Goal: Transaction & Acquisition: Purchase product/service

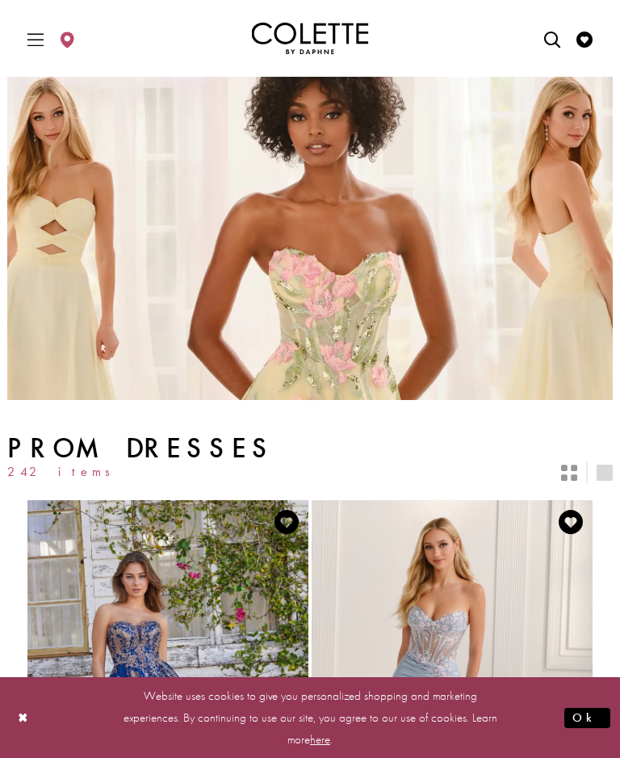
click at [595, 728] on button "Ok" at bounding box center [588, 718] width 46 height 20
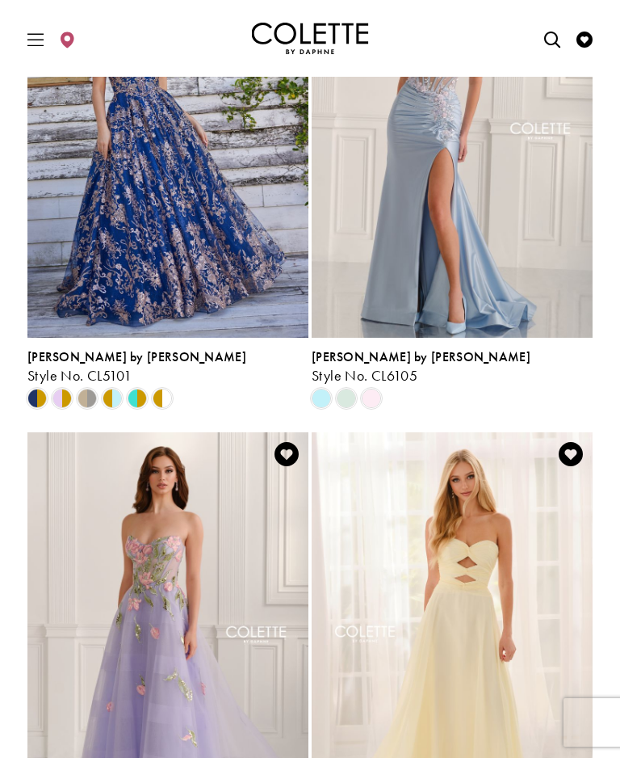
scroll to position [578, 0]
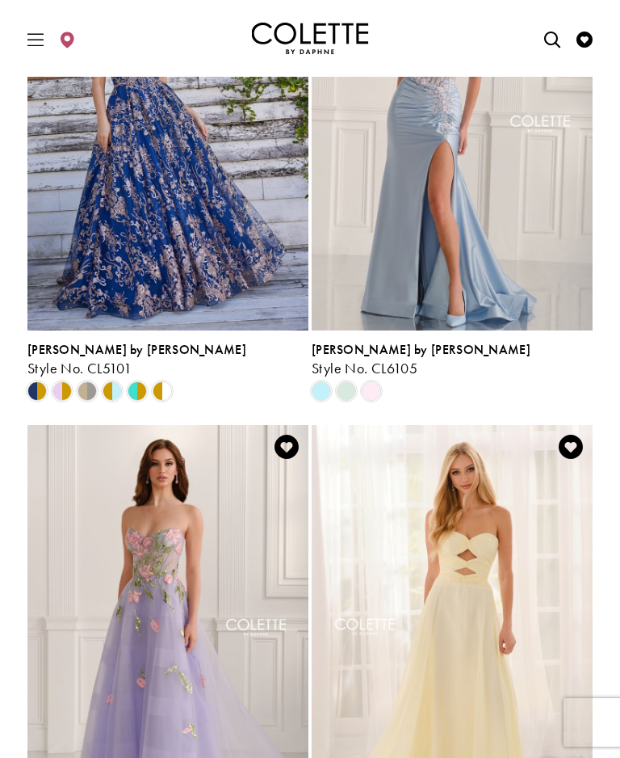
click at [58, 401] on span "Product List" at bounding box center [62, 390] width 19 height 19
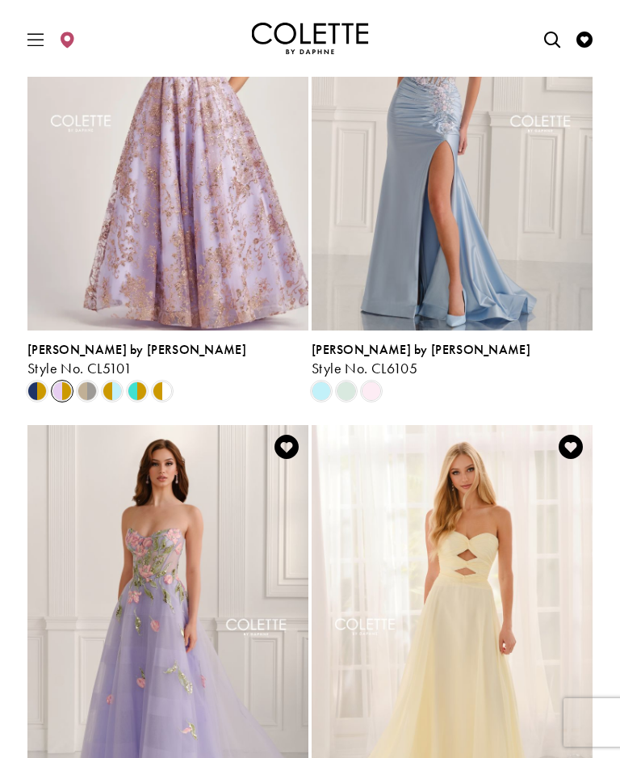
click at [40, 401] on span "Product List" at bounding box center [36, 390] width 19 height 19
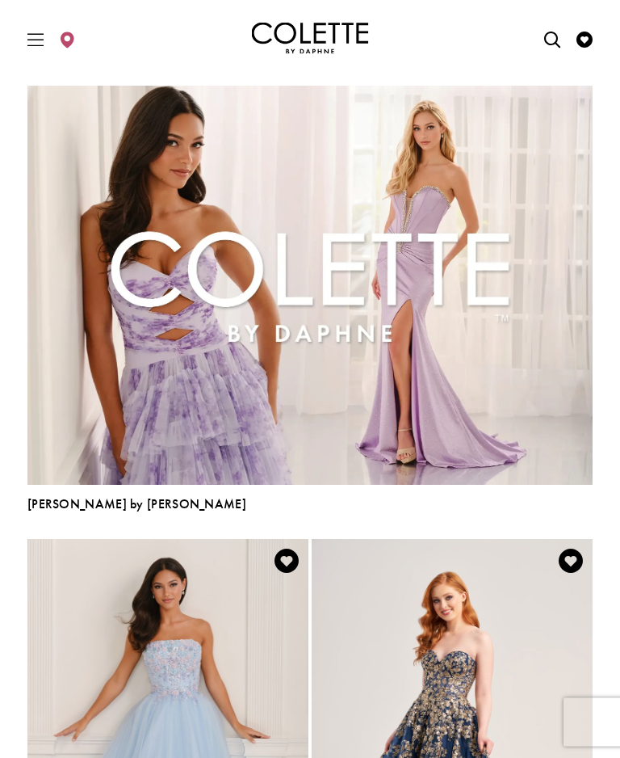
scroll to position [1925, 0]
click at [38, 48] on span "Toggle Main Navigation Menu" at bounding box center [35, 38] width 24 height 44
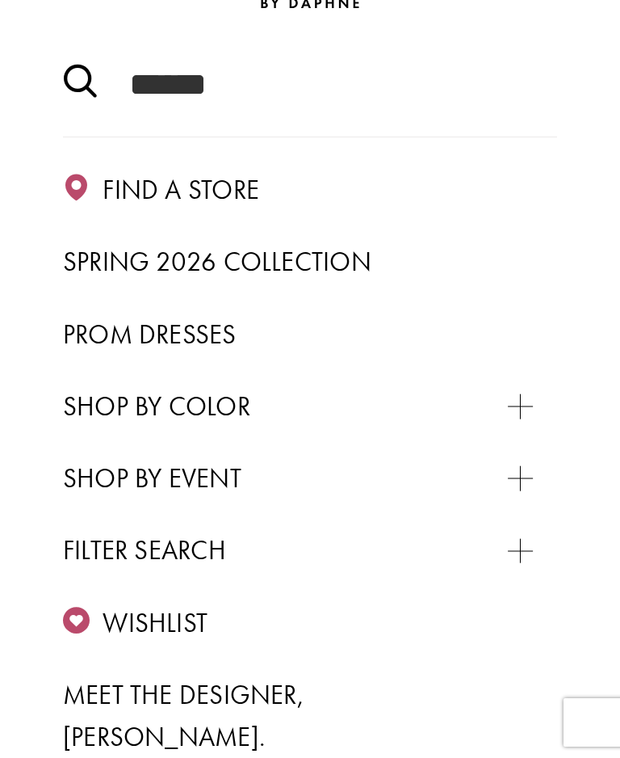
scroll to position [159, 0]
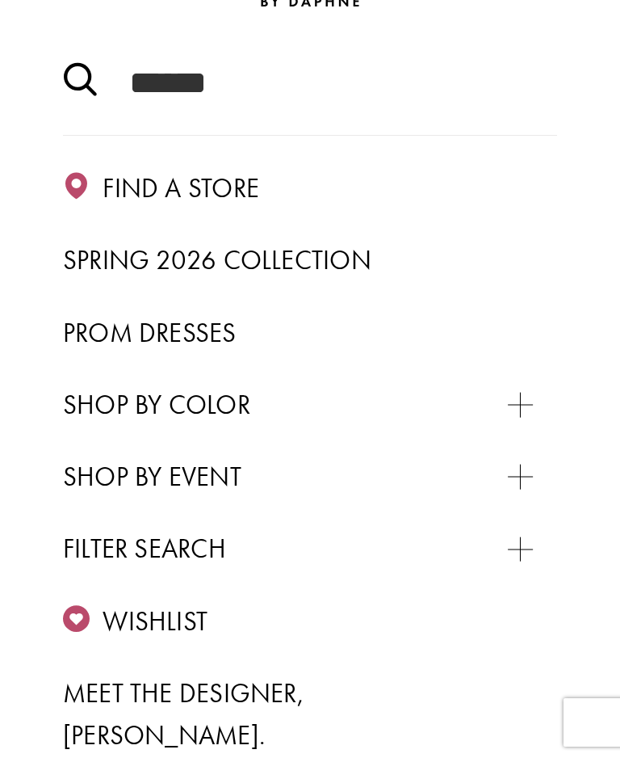
click at [203, 329] on span "Prom Dresses" at bounding box center [150, 333] width 174 height 34
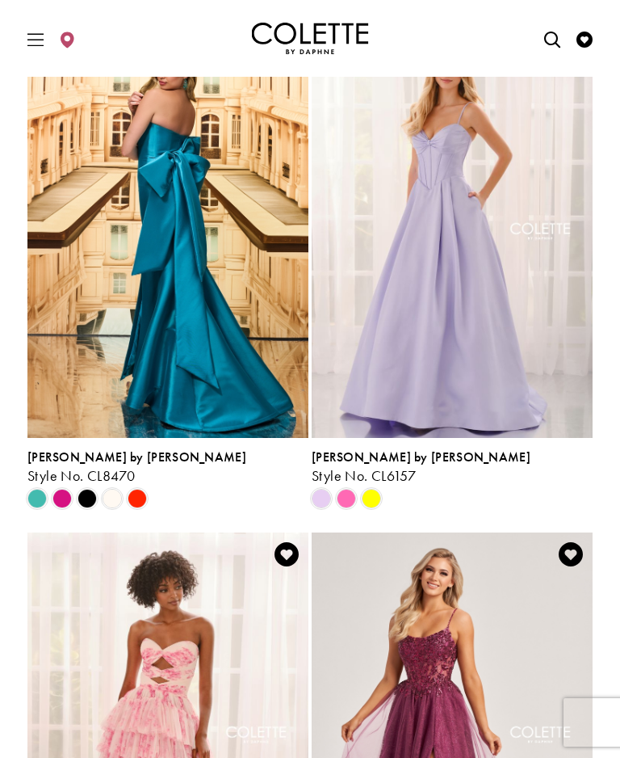
scroll to position [2937, 0]
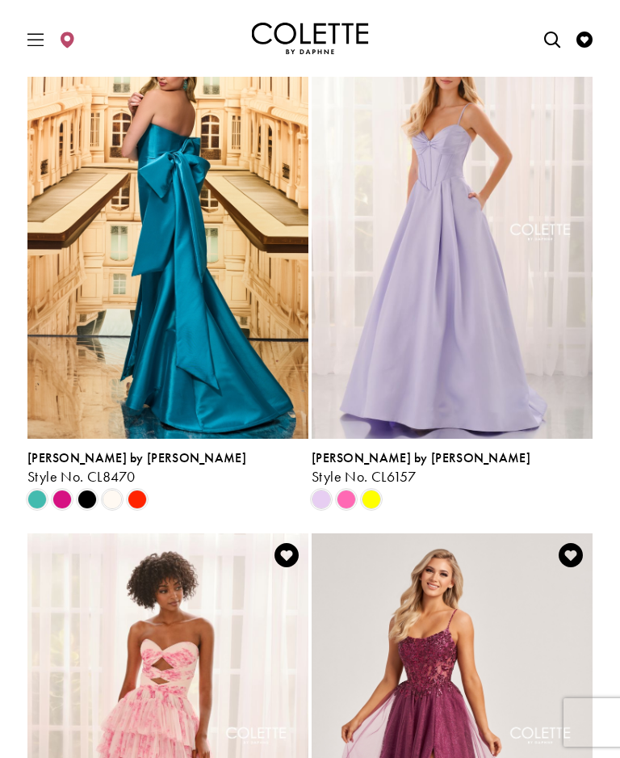
click at [441, 439] on img "Visit Colette by Daphne Style No. CL6157 Page" at bounding box center [452, 234] width 281 height 409
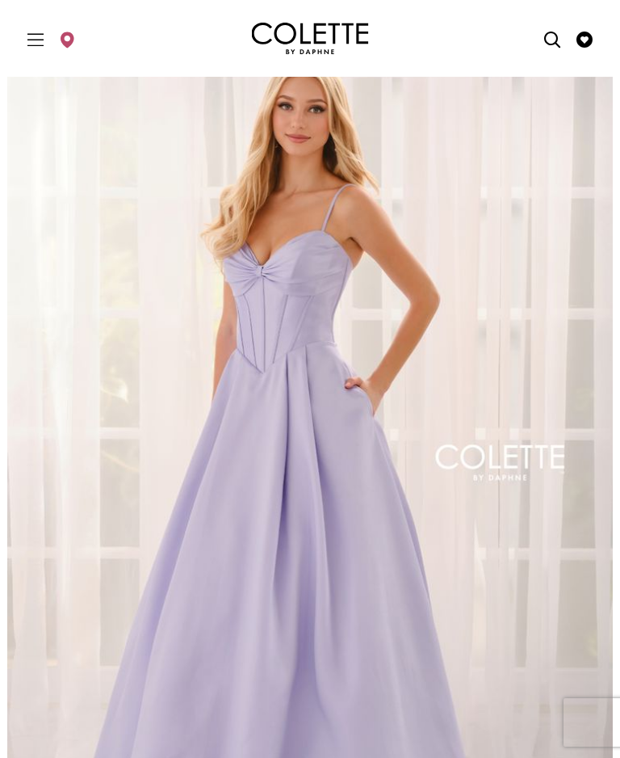
scroll to position [47, 0]
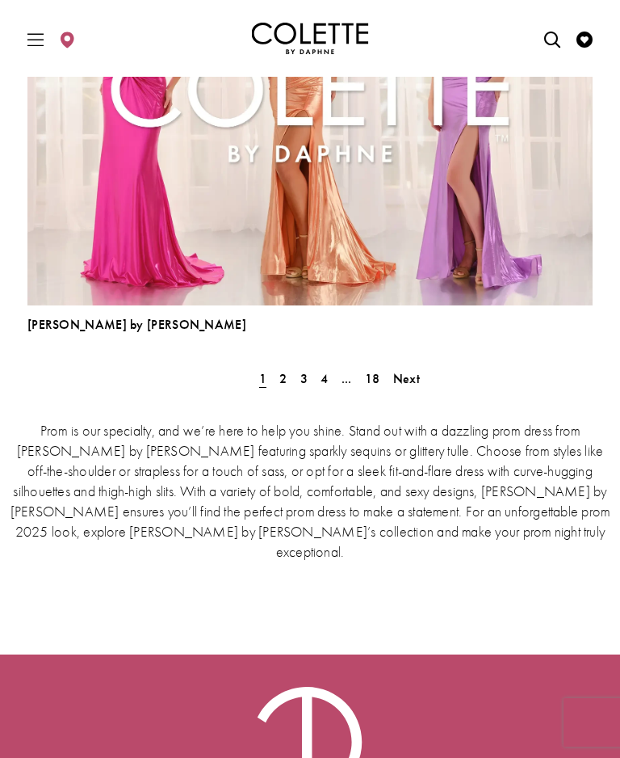
scroll to position [4765, 0]
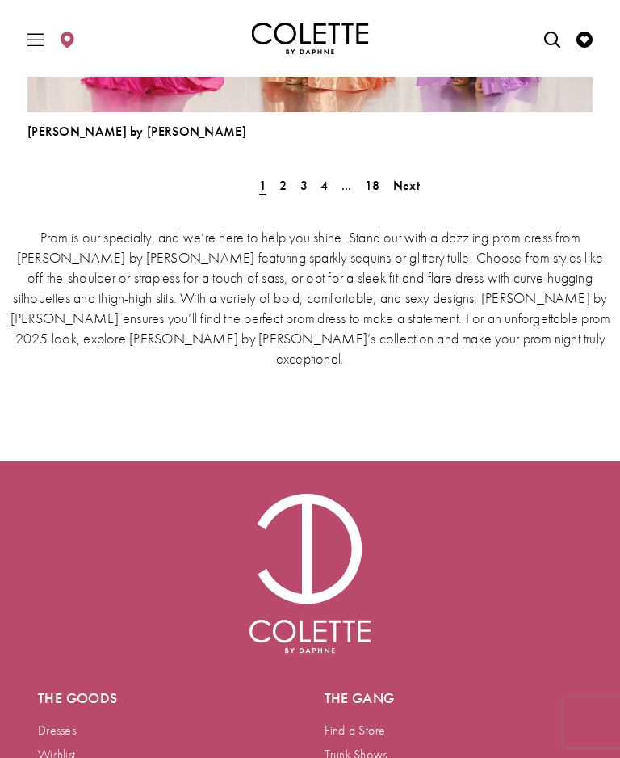
click at [284, 194] on span "2" at bounding box center [283, 185] width 7 height 17
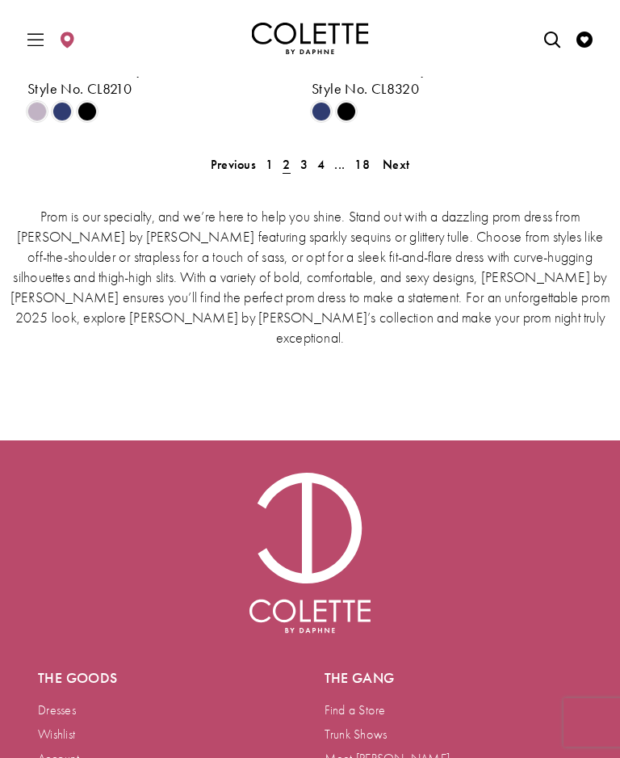
scroll to position [3871, 0]
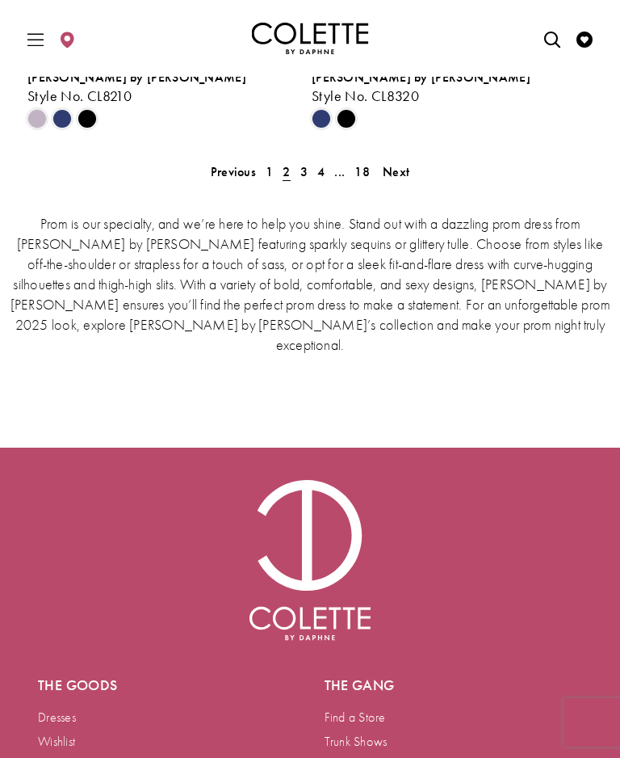
click at [306, 180] on span "3" at bounding box center [304, 171] width 7 height 17
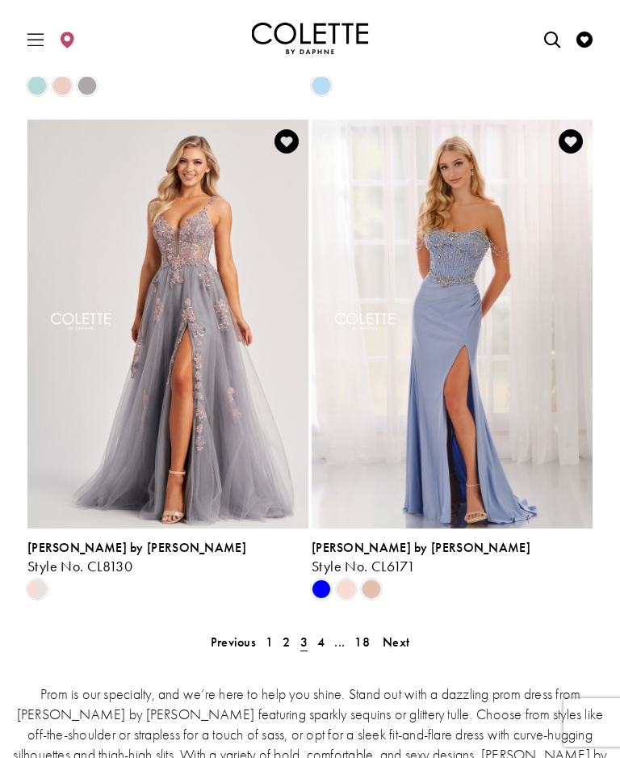
scroll to position [3402, 0]
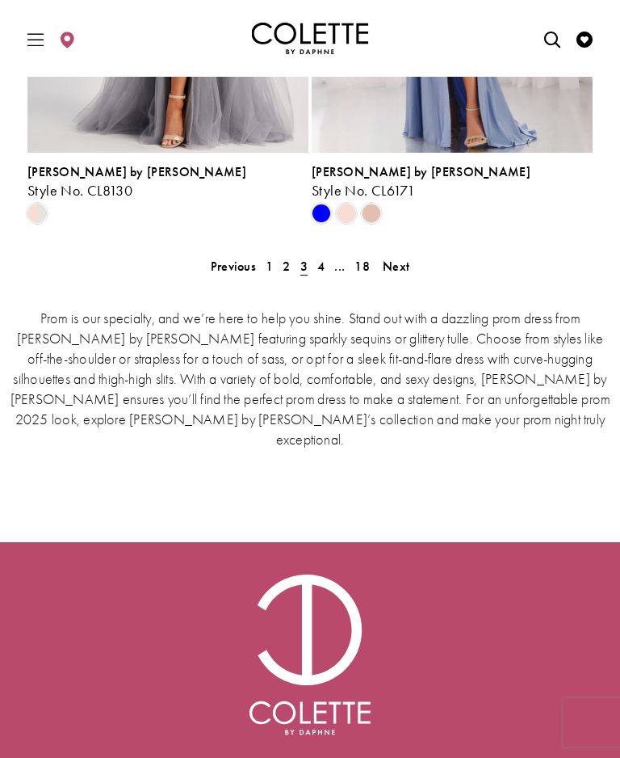
click at [327, 278] on link "4" at bounding box center [321, 265] width 17 height 23
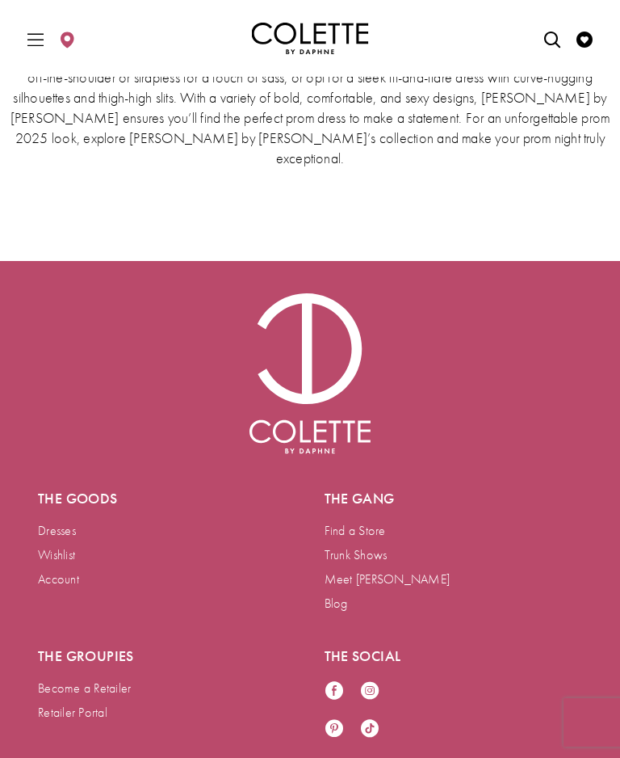
scroll to position [3998, 0]
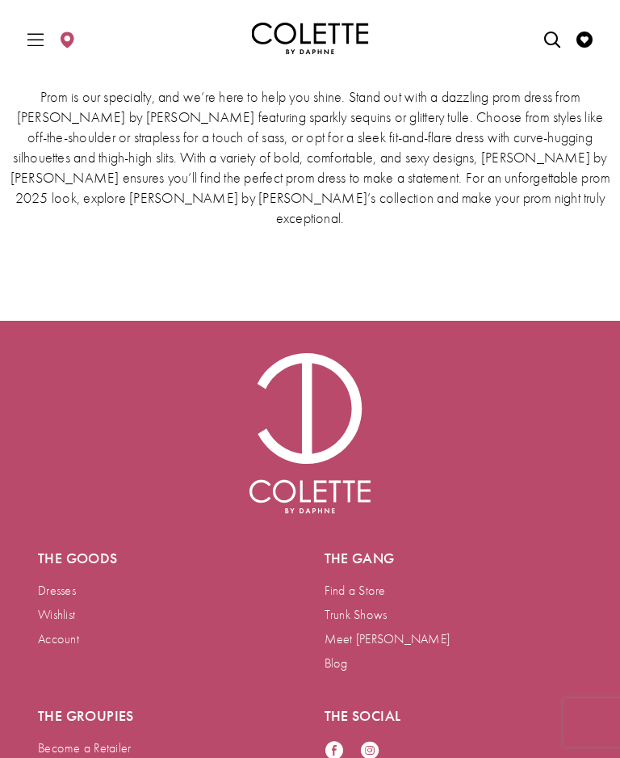
click at [343, 57] on link "..." at bounding box center [350, 44] width 20 height 23
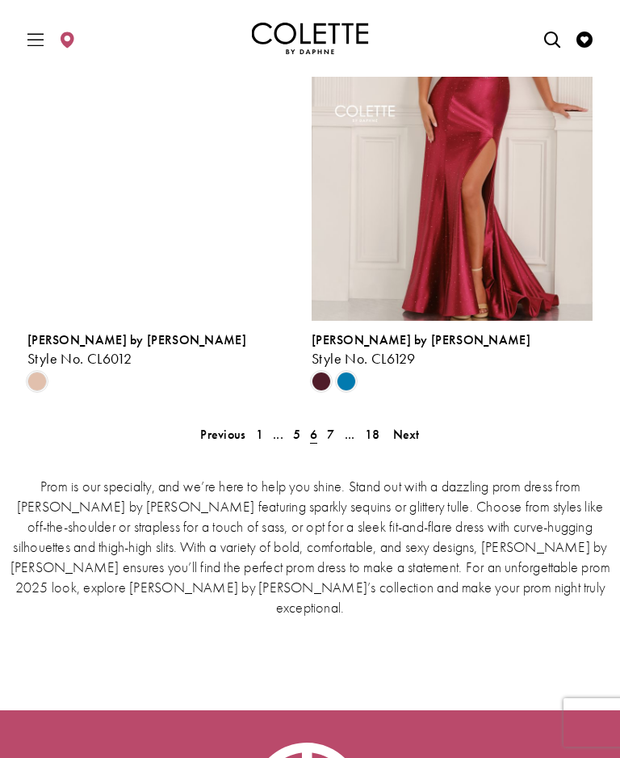
scroll to position [3611, 0]
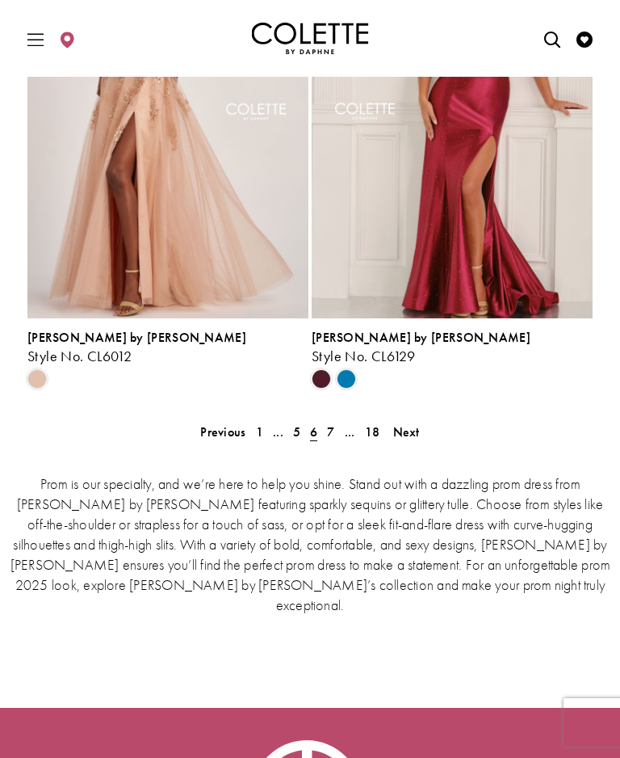
click at [415, 440] on span "Next" at bounding box center [406, 431] width 27 height 17
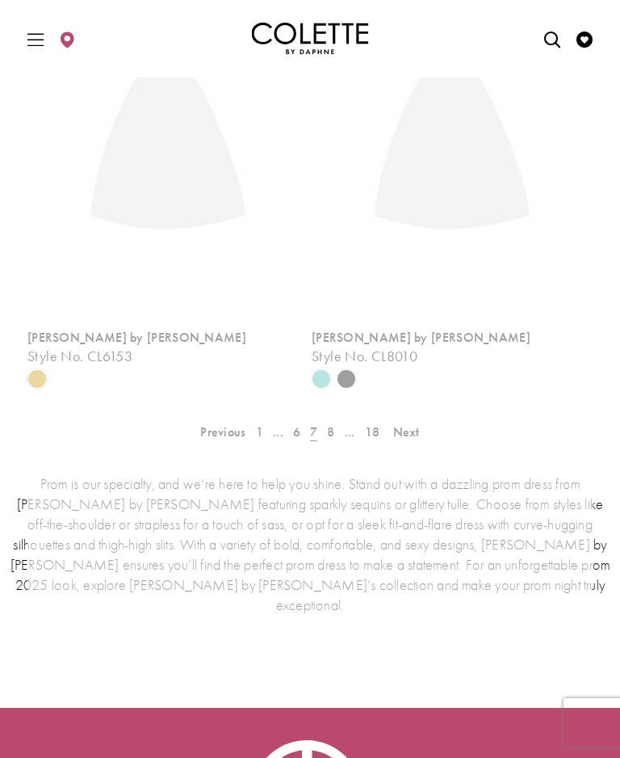
scroll to position [706, 0]
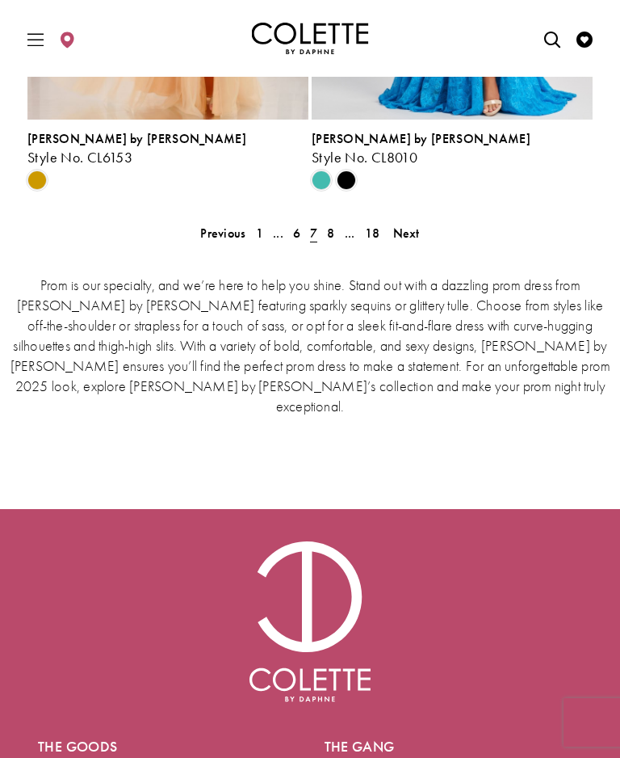
click at [414, 242] on span "Next" at bounding box center [406, 233] width 27 height 17
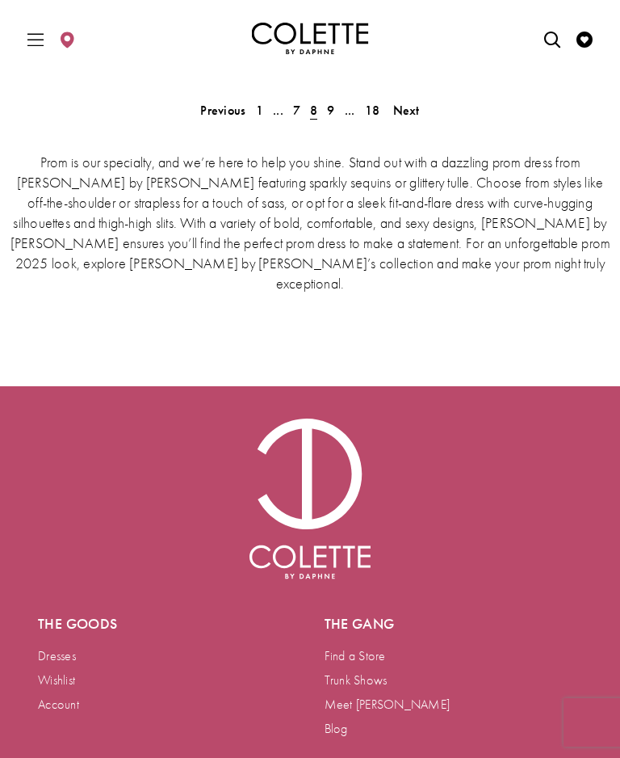
scroll to position [3929, 0]
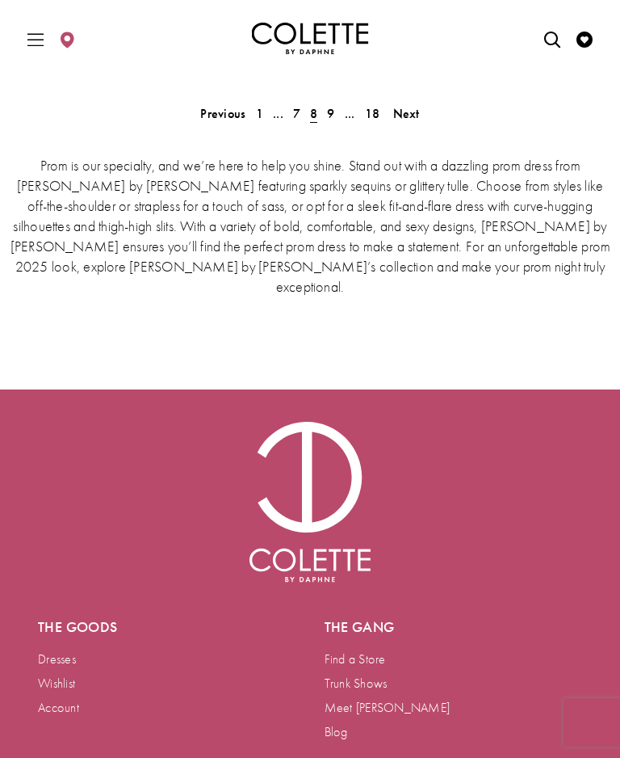
click at [415, 122] on span "Next" at bounding box center [406, 113] width 27 height 17
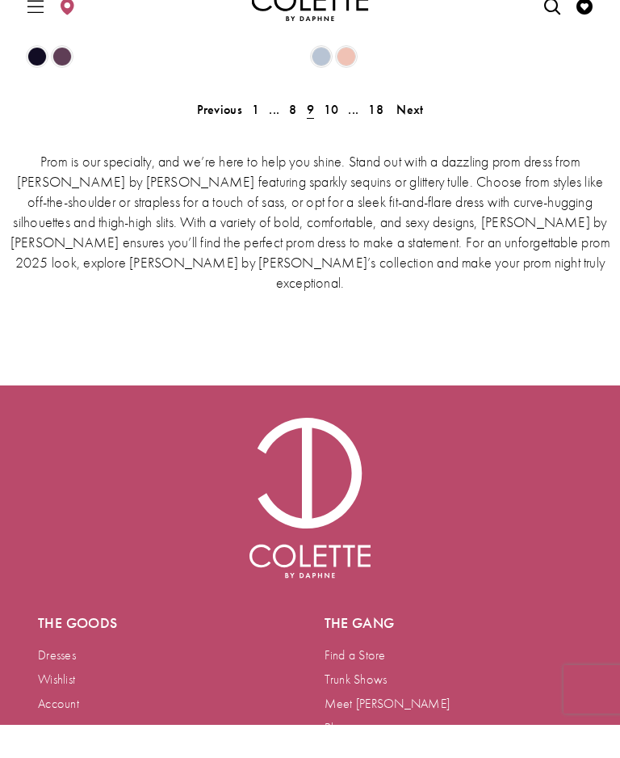
scroll to position [3982, 0]
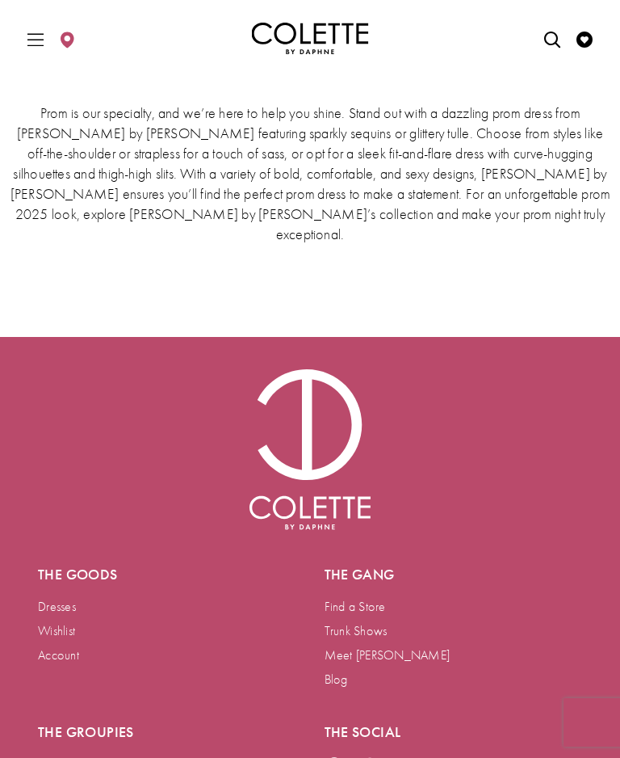
click at [413, 69] on span "Next" at bounding box center [410, 61] width 27 height 17
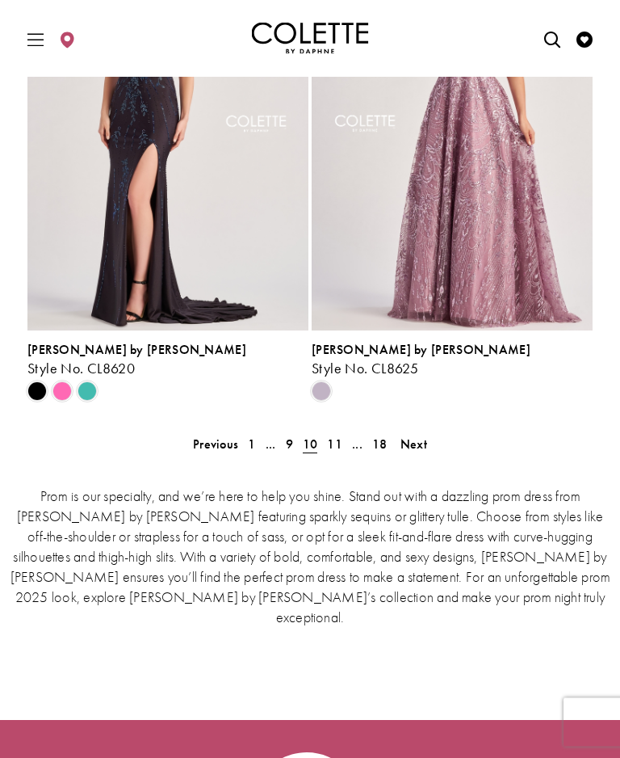
scroll to position [3597, 0]
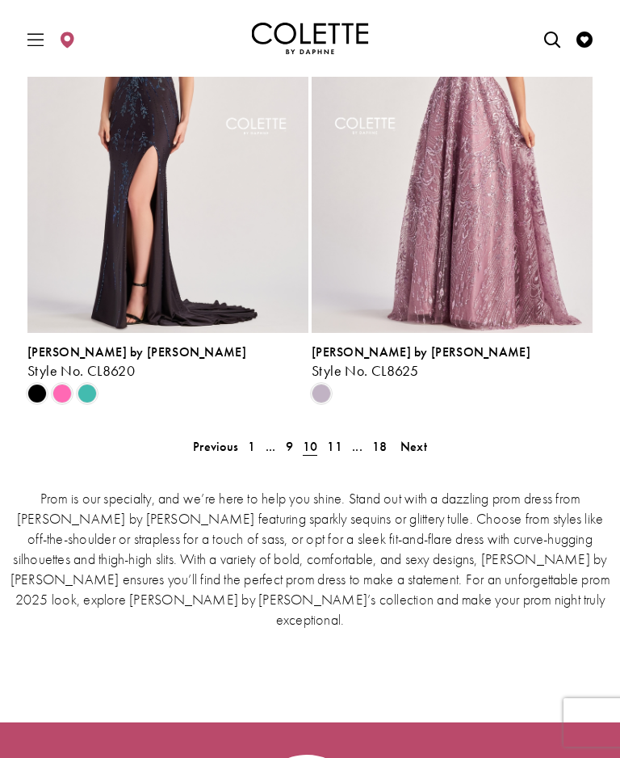
click at [421, 455] on span "Next" at bounding box center [414, 446] width 27 height 17
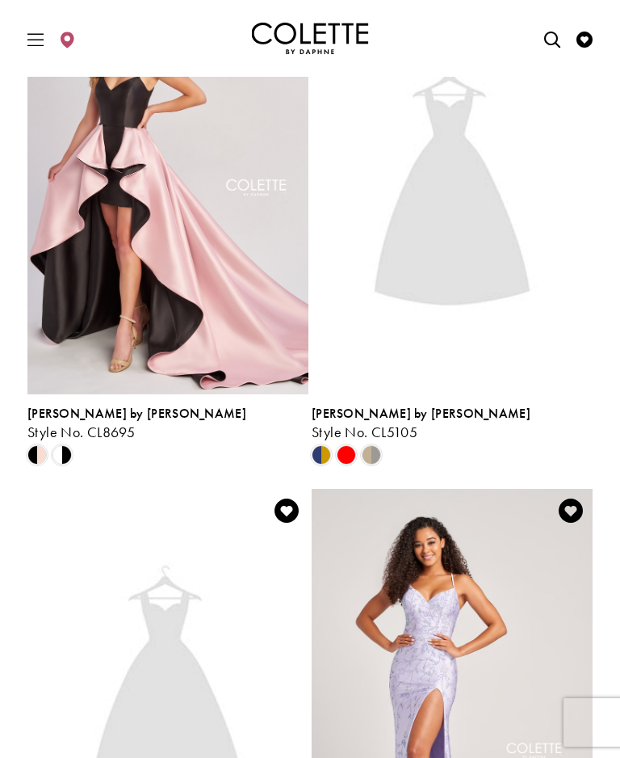
scroll to position [2572, 0]
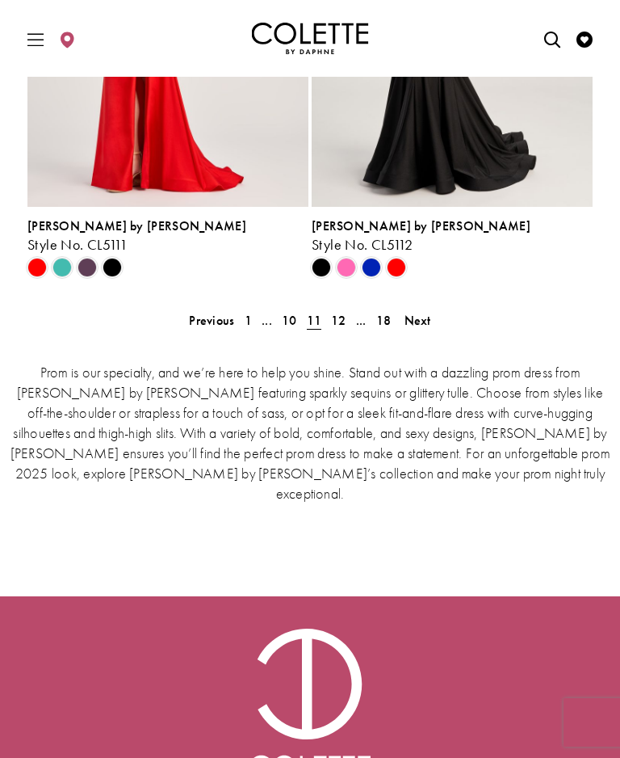
click at [428, 329] on span "Next" at bounding box center [418, 320] width 27 height 17
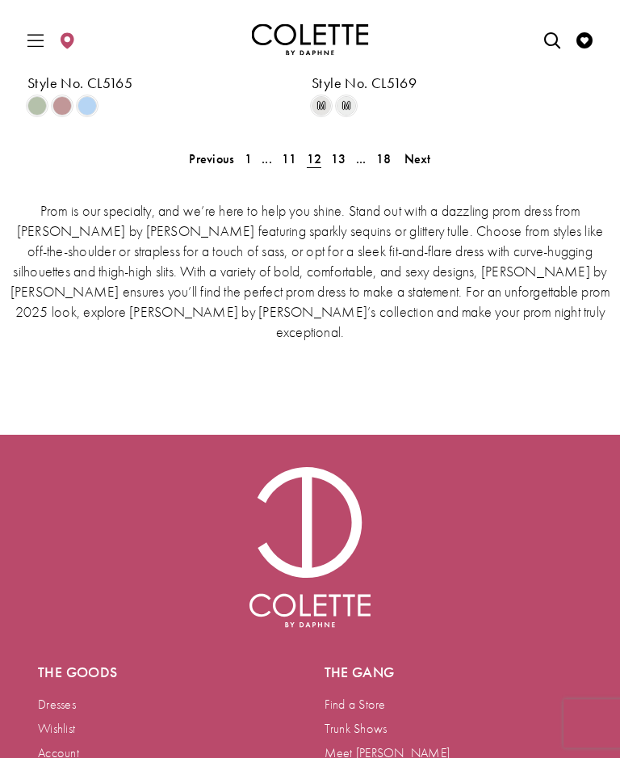
scroll to position [3830, 0]
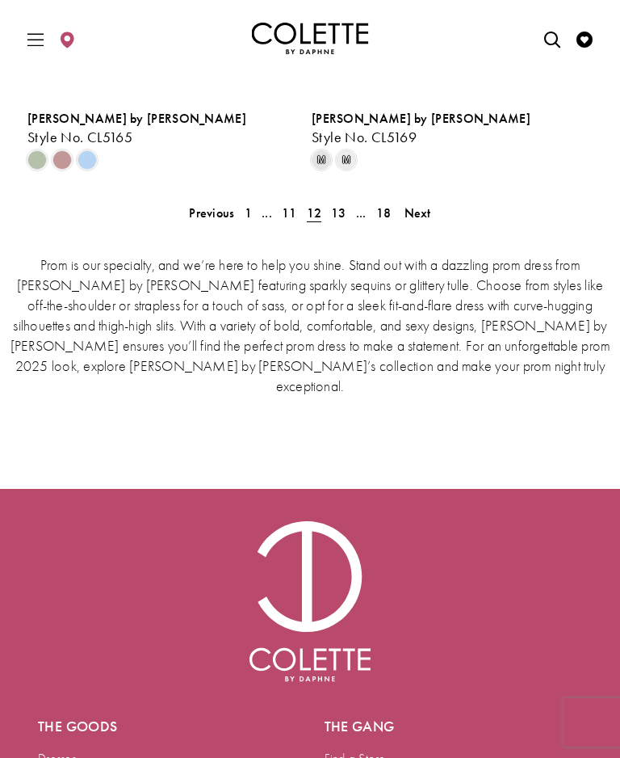
click at [422, 221] on span "Next" at bounding box center [418, 212] width 27 height 17
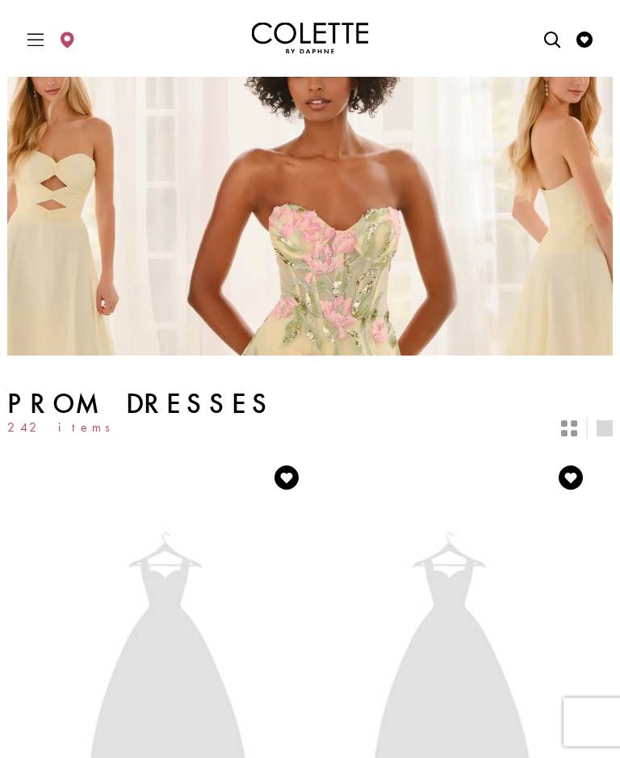
scroll to position [23, 0]
